Goal: Transaction & Acquisition: Purchase product/service

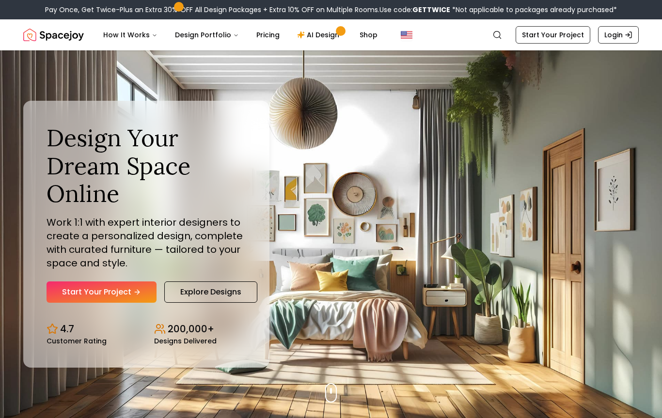
click at [139, 281] on link "Start Your Project" at bounding box center [102, 291] width 110 height 21
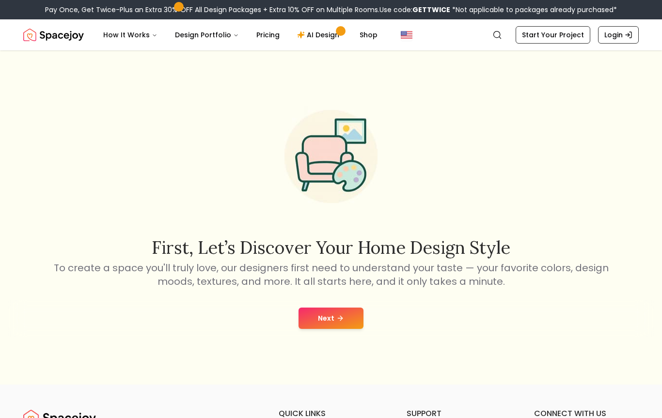
click at [335, 318] on button "Next" at bounding box center [330, 318] width 65 height 21
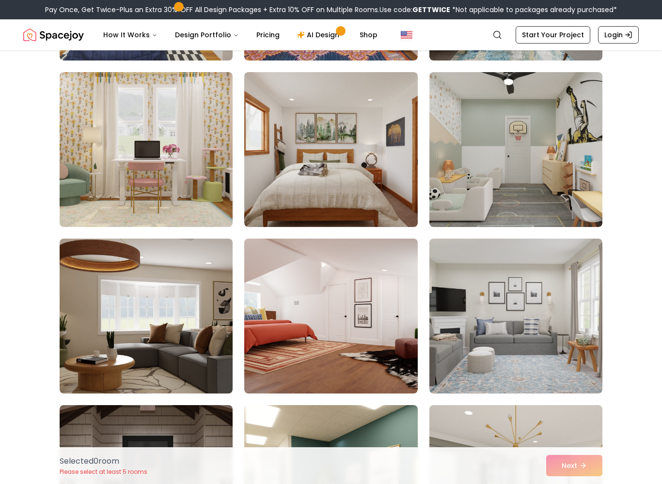
scroll to position [227, 0]
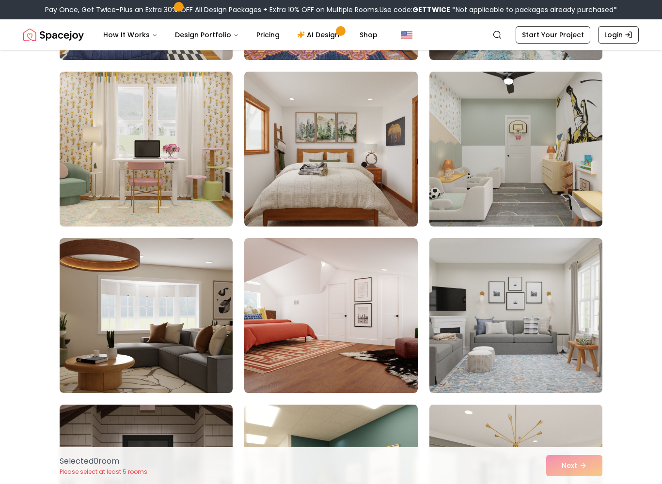
click at [188, 189] on img at bounding box center [146, 149] width 173 height 155
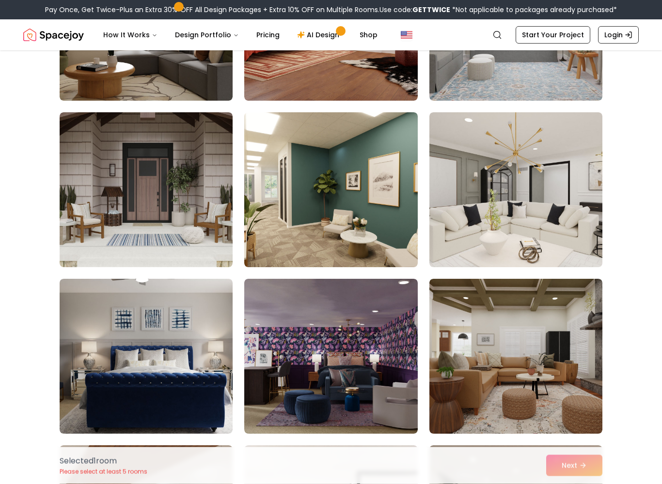
scroll to position [519, 0]
click at [188, 243] on img at bounding box center [146, 189] width 173 height 155
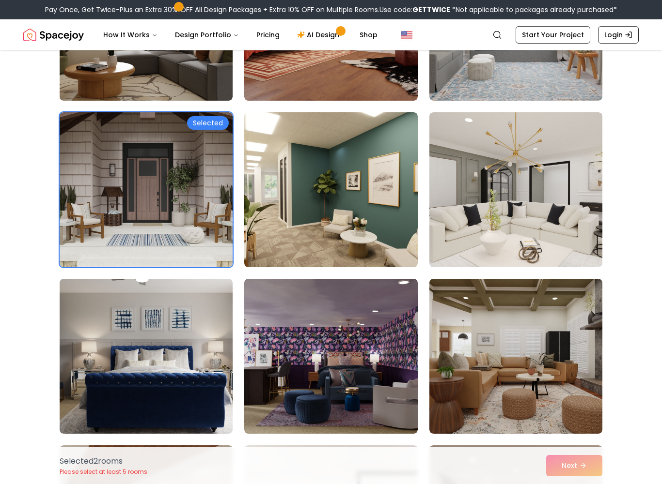
click at [568, 215] on img at bounding box center [515, 189] width 173 height 155
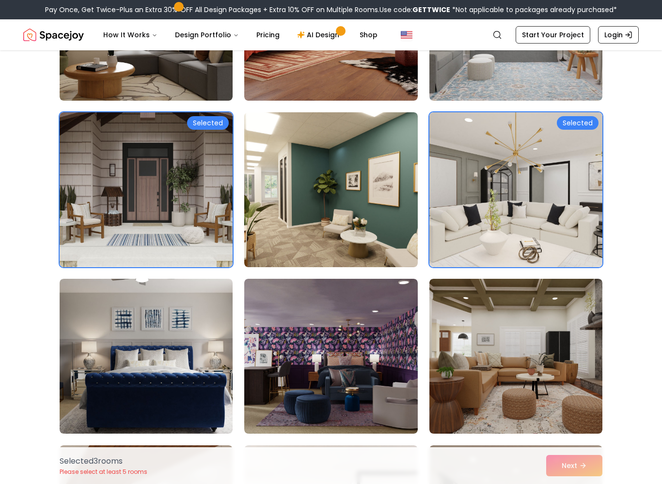
click at [556, 323] on img at bounding box center [515, 356] width 173 height 155
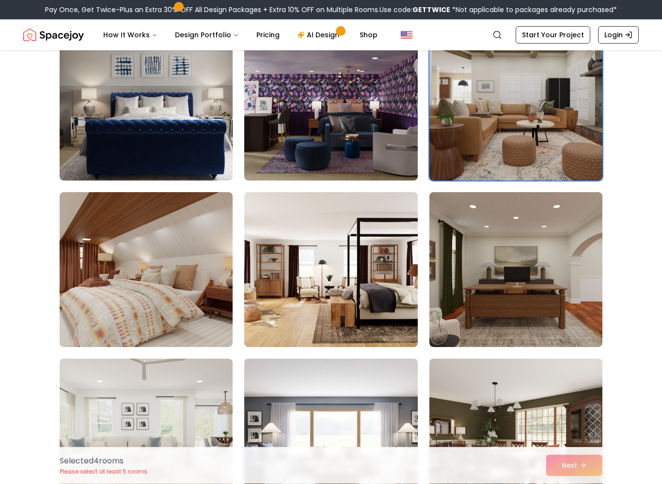
scroll to position [773, 0]
click at [207, 319] on img at bounding box center [146, 269] width 173 height 155
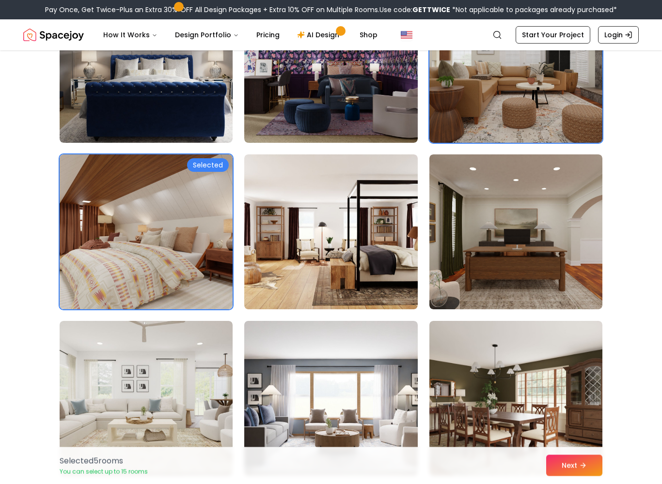
scroll to position [811, 0]
click at [380, 254] on img at bounding box center [330, 232] width 173 height 155
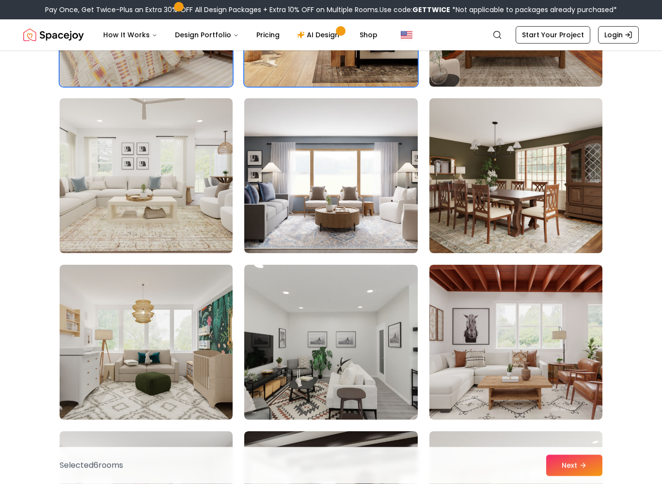
scroll to position [1033, 0]
click at [206, 330] on img at bounding box center [146, 342] width 173 height 155
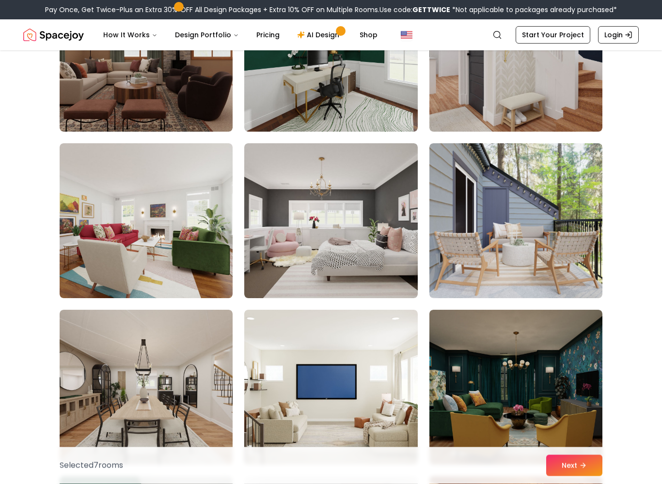
scroll to position [1655, 0]
click at [339, 212] on img at bounding box center [330, 220] width 173 height 155
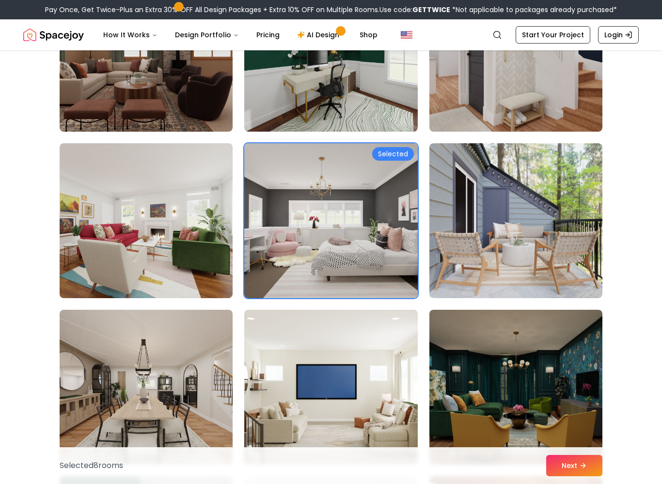
click at [215, 297] on img at bounding box center [146, 220] width 173 height 155
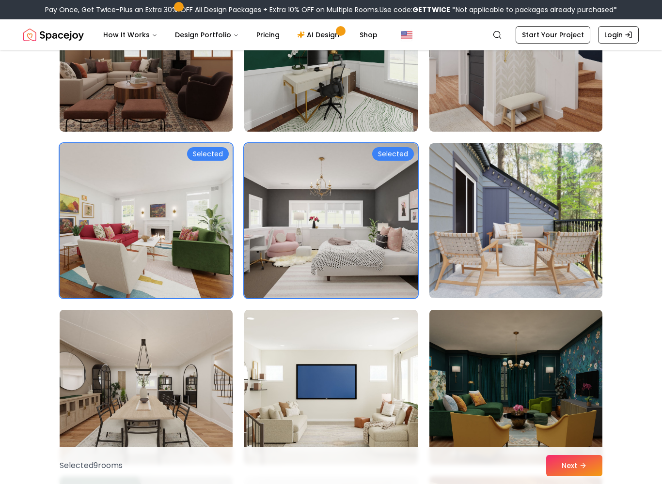
click at [550, 171] on img at bounding box center [515, 220] width 173 height 155
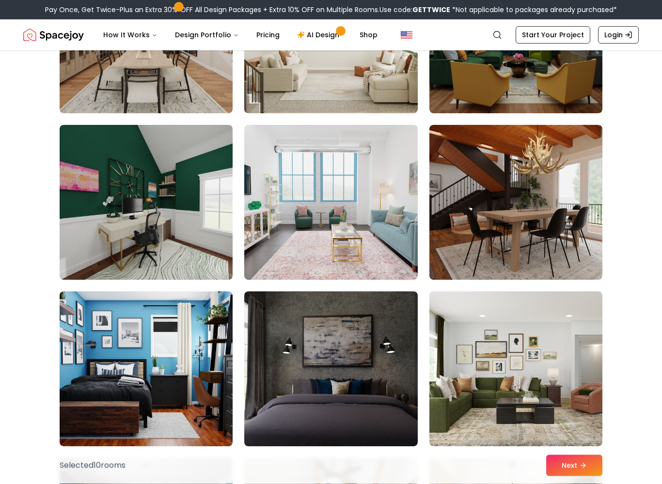
scroll to position [2007, 0]
click at [378, 258] on img at bounding box center [330, 202] width 173 height 155
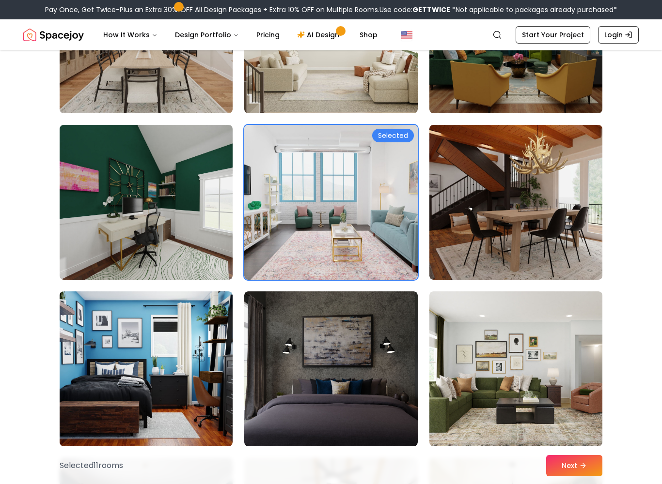
click at [559, 418] on button "Next" at bounding box center [574, 465] width 56 height 21
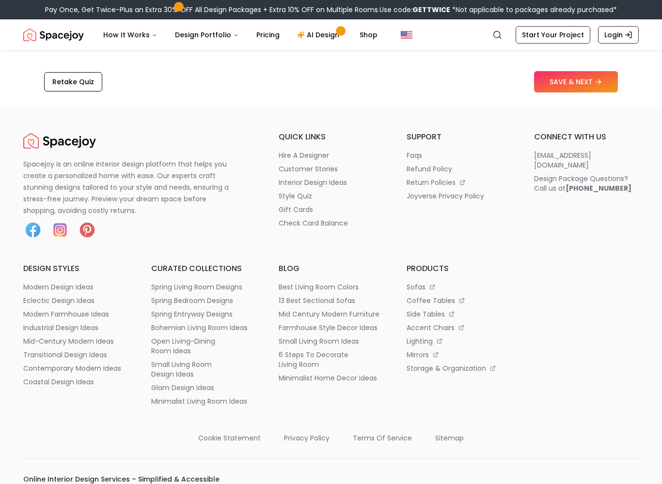
scroll to position [1677, 0]
click at [527, 43] on link "Start Your Project" at bounding box center [552, 34] width 75 height 17
click at [532, 47] on nav "Spacejoy Search How It Works Design Portfolio Pricing AI Design Shop Search Sta…" at bounding box center [330, 34] width 615 height 31
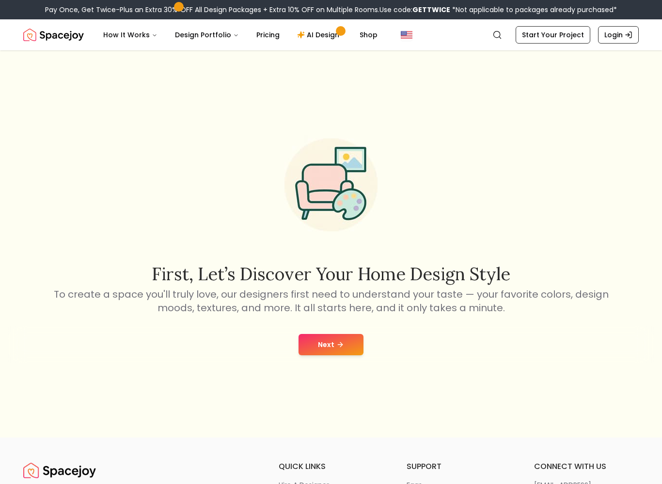
click at [342, 355] on button "Next" at bounding box center [330, 344] width 65 height 21
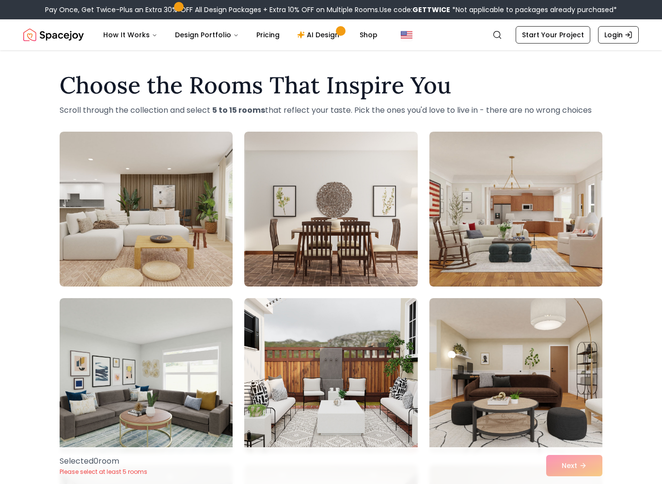
click at [198, 298] on img at bounding box center [146, 375] width 173 height 155
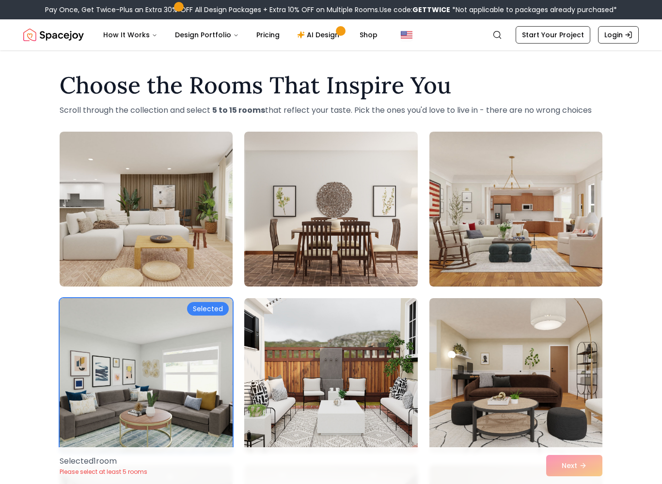
click at [162, 378] on img at bounding box center [146, 375] width 173 height 155
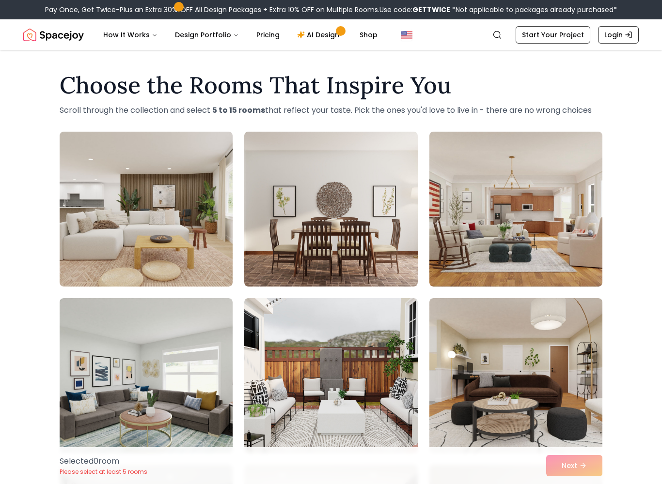
click at [192, 187] on img at bounding box center [146, 209] width 173 height 155
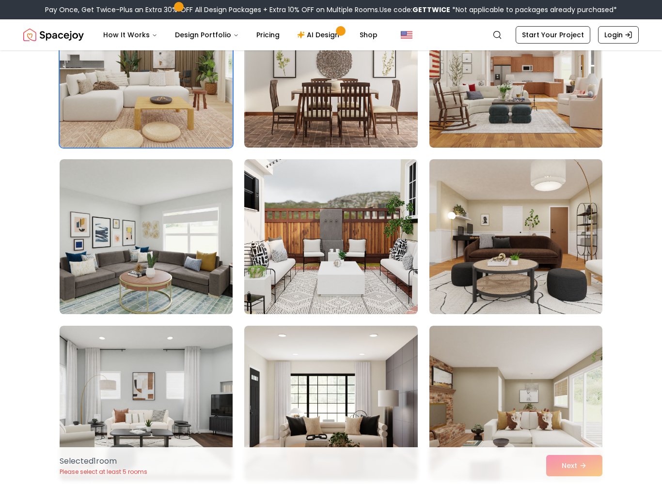
scroll to position [216, 0]
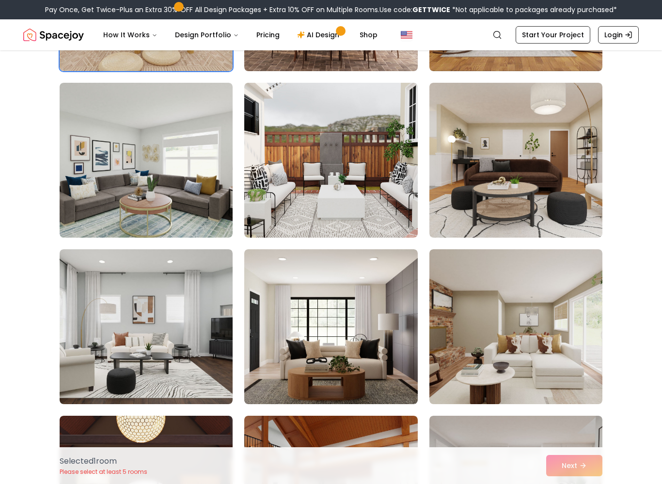
click at [404, 219] on img at bounding box center [330, 160] width 173 height 155
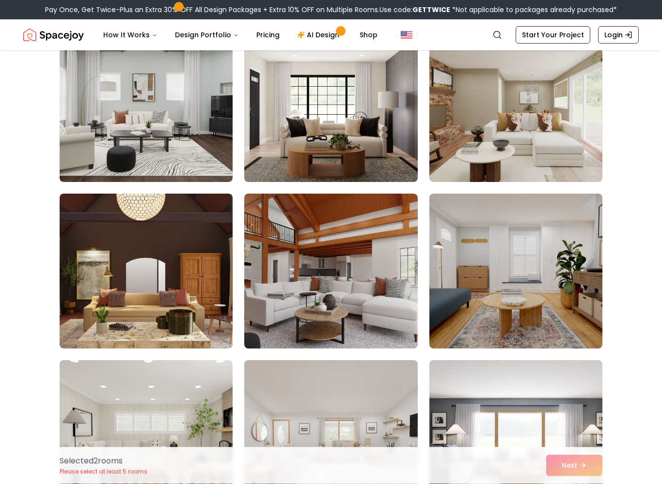
scroll to position [438, 0]
click at [398, 268] on img at bounding box center [330, 271] width 173 height 155
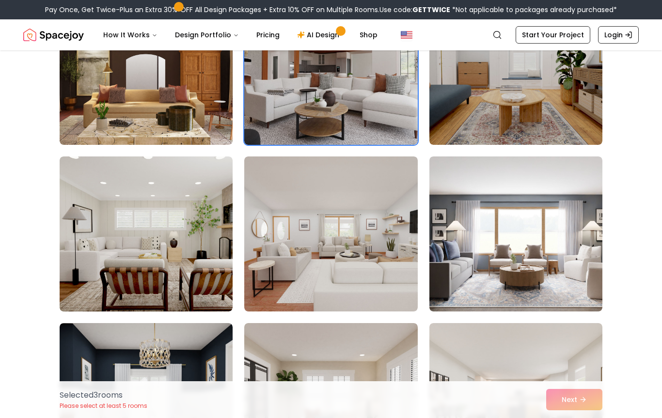
scroll to position [613, 0]
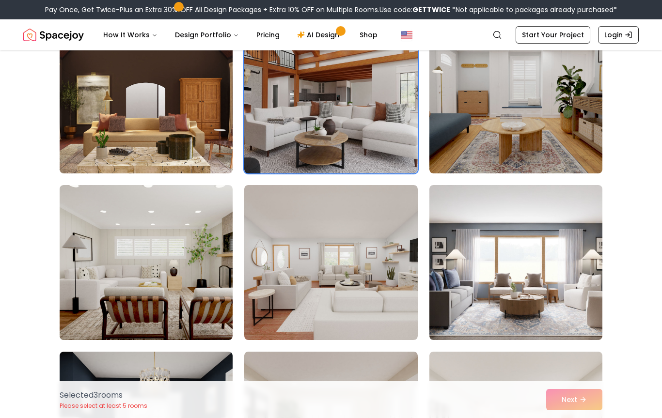
click at [219, 314] on img at bounding box center [146, 262] width 173 height 155
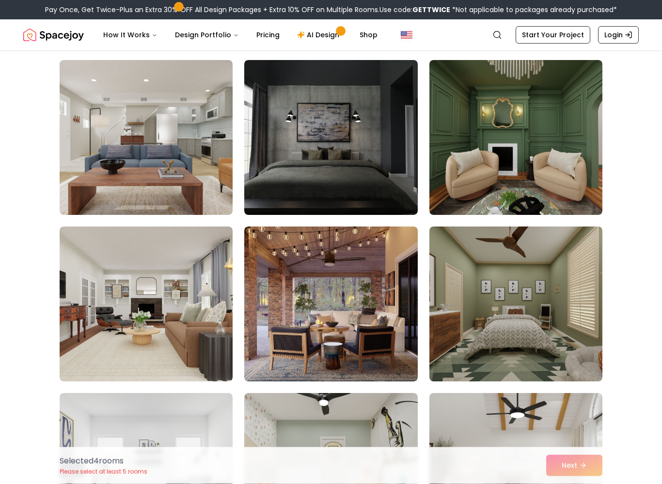
scroll to position [1072, 0]
click at [367, 302] on img at bounding box center [330, 304] width 173 height 155
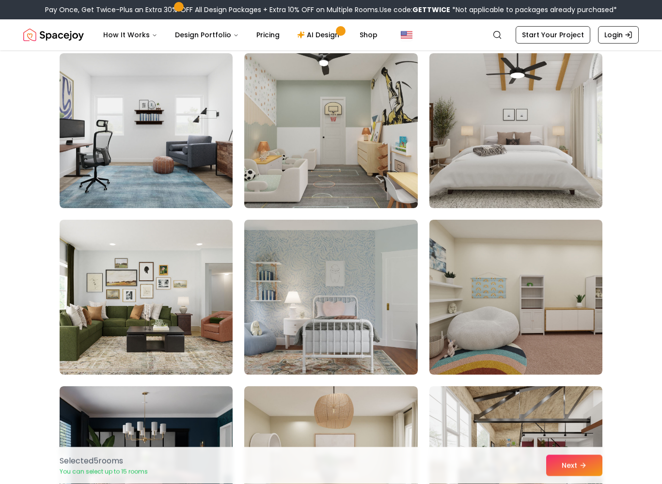
scroll to position [1412, 0]
click at [551, 150] on img at bounding box center [515, 130] width 173 height 155
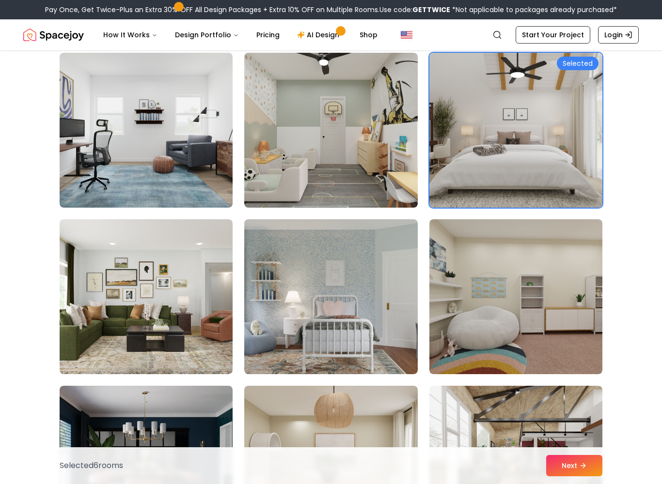
click at [365, 286] on img at bounding box center [330, 296] width 173 height 155
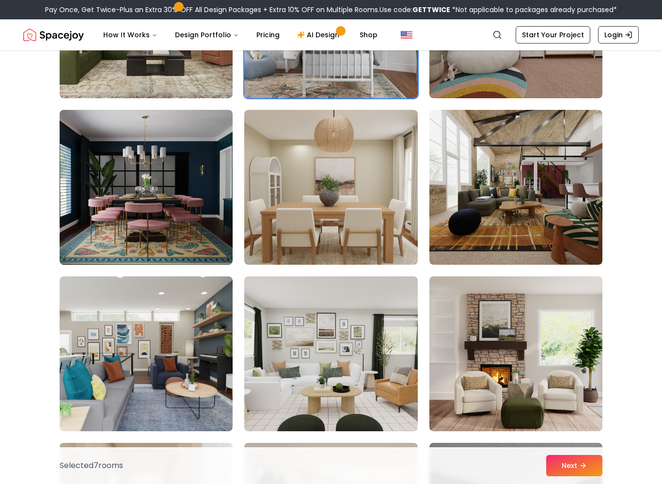
click at [161, 222] on img at bounding box center [146, 187] width 173 height 155
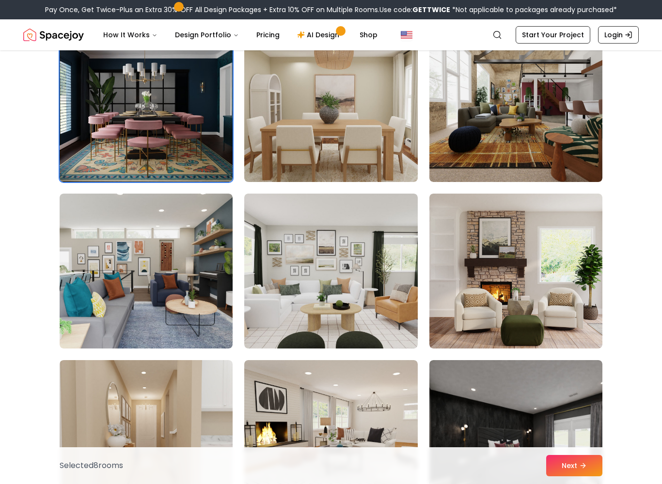
click at [385, 272] on img at bounding box center [330, 271] width 173 height 155
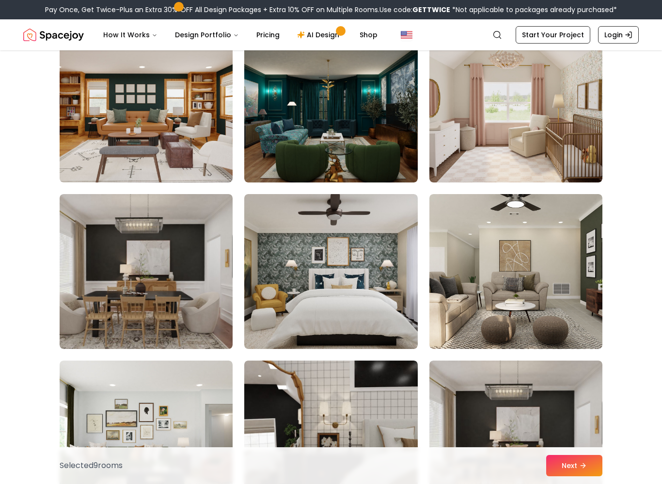
click at [570, 135] on img at bounding box center [515, 105] width 173 height 155
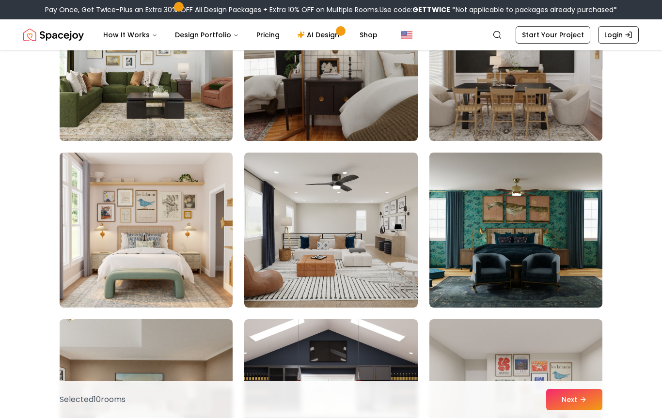
scroll to position [4461, 0]
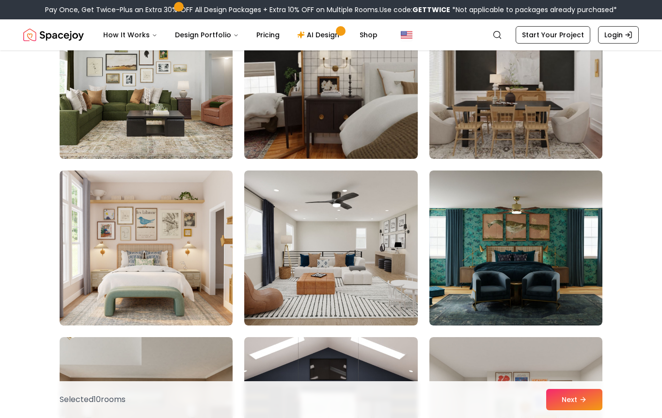
click at [185, 265] on img at bounding box center [146, 248] width 173 height 155
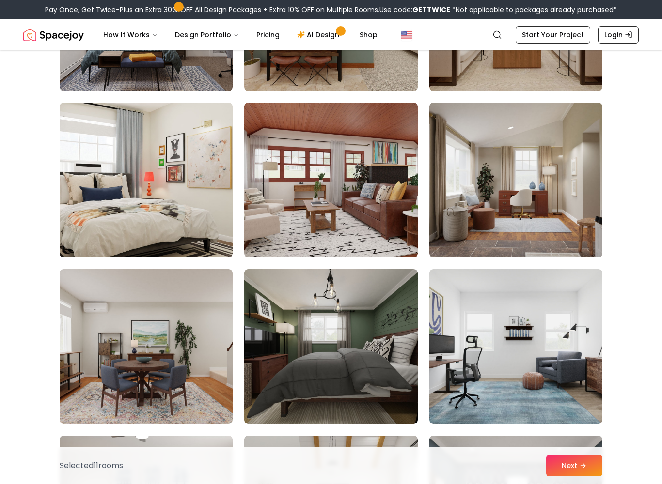
click at [169, 187] on img at bounding box center [146, 180] width 173 height 155
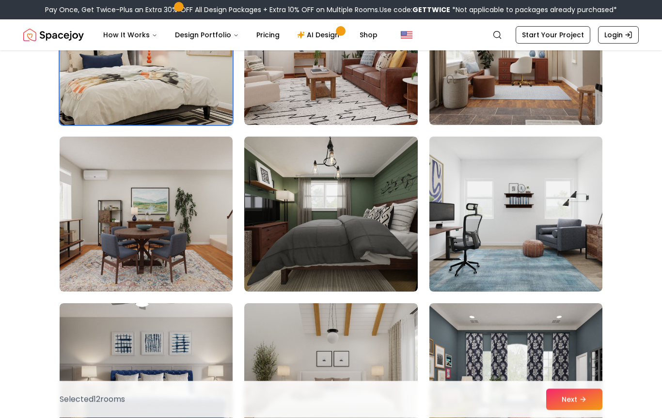
scroll to position [5162, 0]
click at [587, 398] on icon at bounding box center [583, 400] width 8 height 8
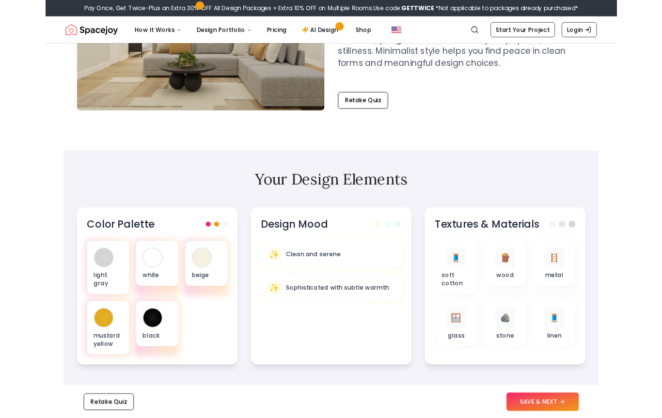
scroll to position [158, 0]
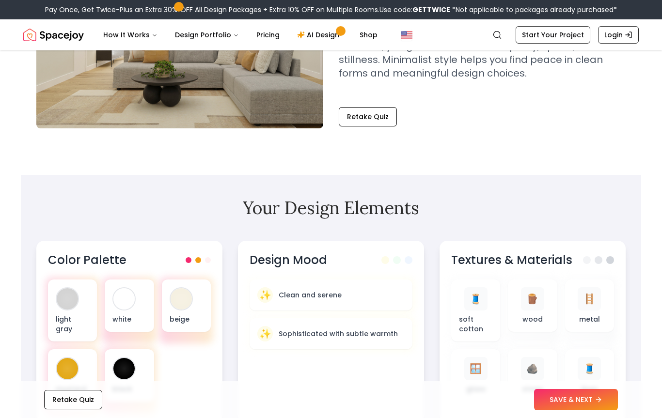
click at [580, 394] on button "SAVE & NEXT" at bounding box center [576, 399] width 84 height 21
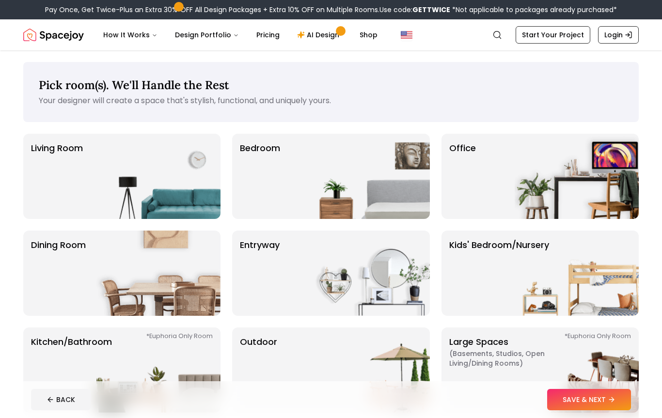
click at [393, 189] on img at bounding box center [368, 176] width 124 height 85
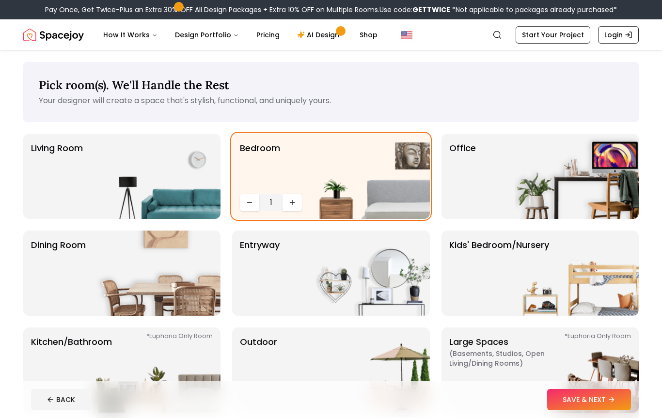
click at [608, 397] on icon at bounding box center [612, 400] width 8 height 8
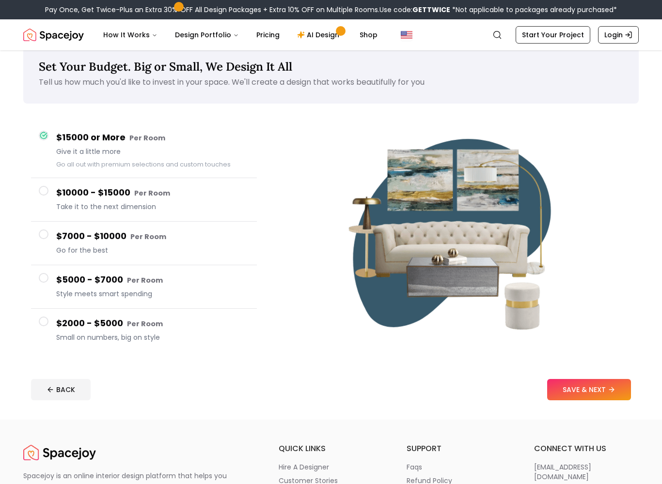
click at [157, 341] on span "Small on numbers, big on style" at bounding box center [152, 338] width 193 height 10
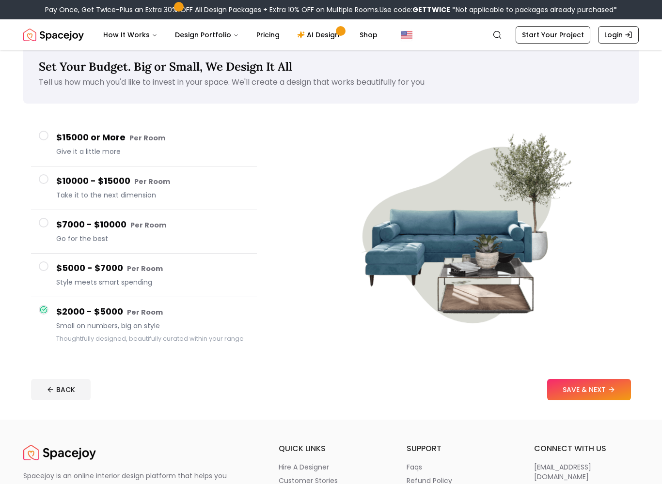
click at [590, 394] on button "SAVE & NEXT" at bounding box center [589, 389] width 84 height 21
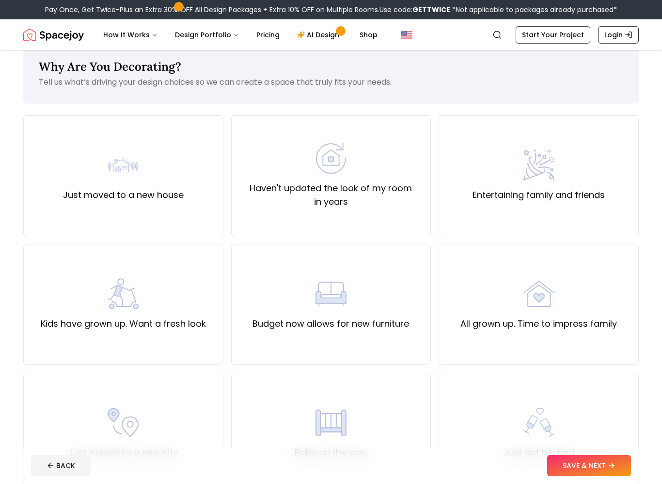
click at [344, 171] on img at bounding box center [330, 158] width 31 height 31
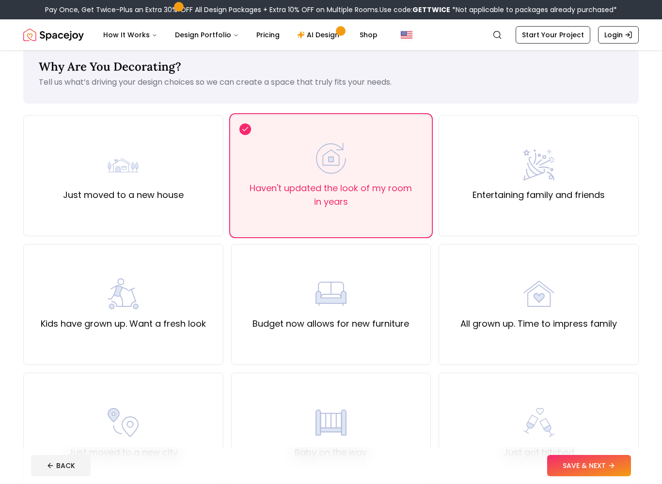
click at [604, 418] on button "SAVE & NEXT" at bounding box center [589, 465] width 84 height 21
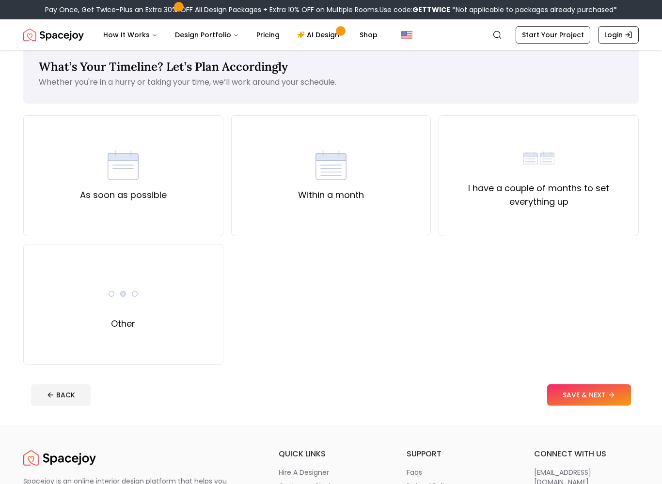
click at [562, 181] on div "I have a couple of months to set everything up" at bounding box center [539, 176] width 184 height 66
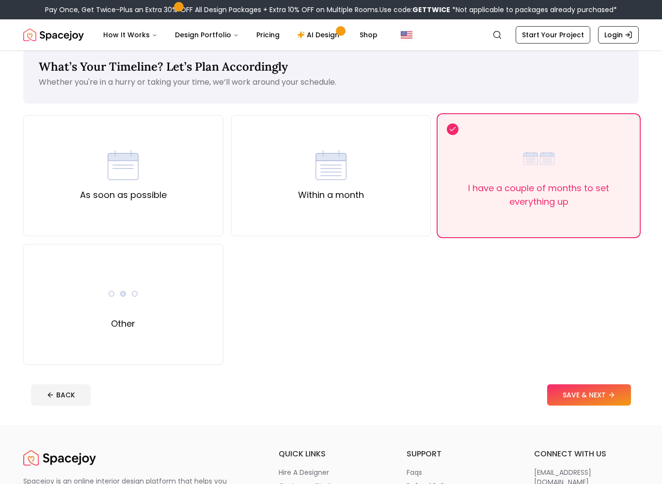
click at [612, 402] on button "SAVE & NEXT" at bounding box center [589, 395] width 84 height 21
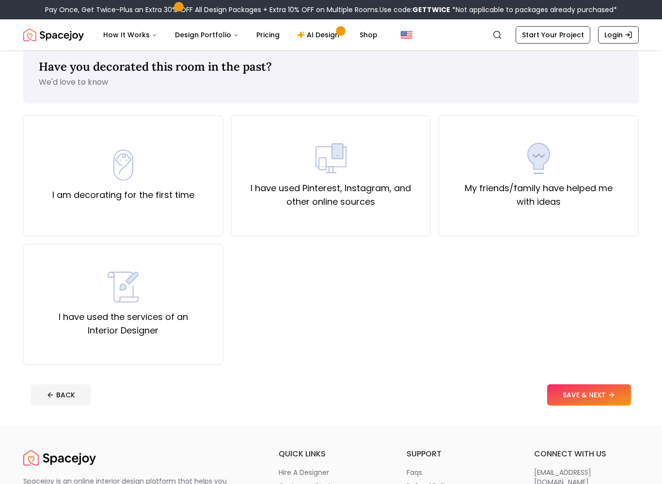
click at [366, 195] on label "I have used Pinterest, Instagram, and other online sources" at bounding box center [331, 195] width 184 height 27
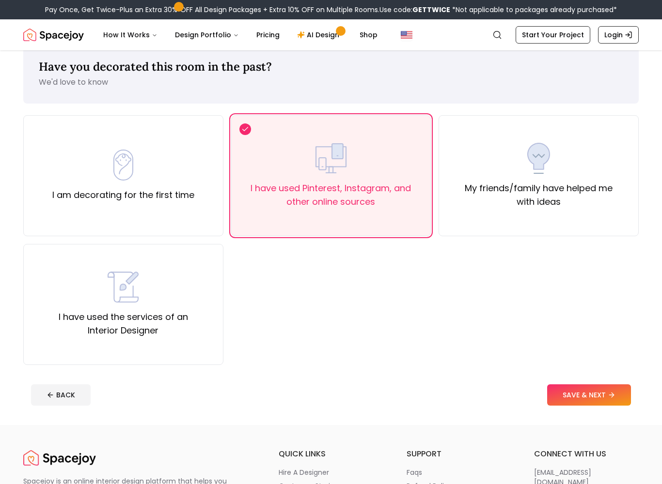
click at [619, 393] on button "SAVE & NEXT" at bounding box center [589, 395] width 84 height 21
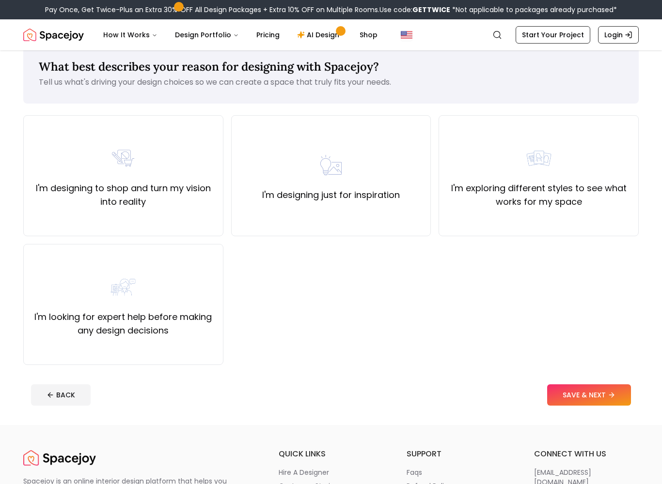
click at [157, 186] on label "I'm designing to shop and turn my vision into reality" at bounding box center [123, 195] width 184 height 27
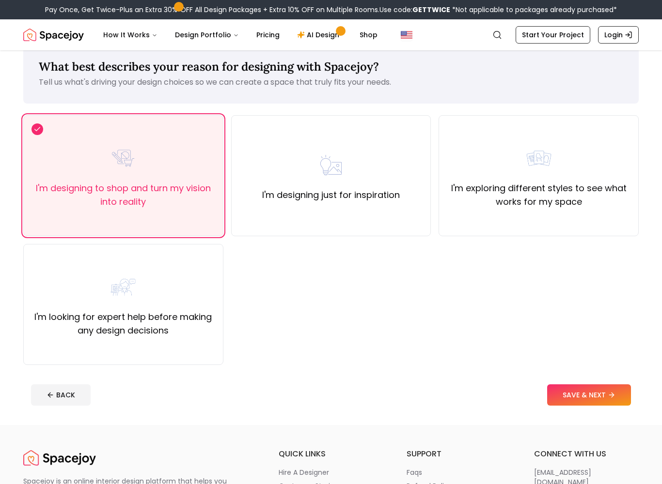
click at [586, 390] on button "SAVE & NEXT" at bounding box center [589, 395] width 84 height 21
